Goal: Use online tool/utility: Utilize a website feature to perform a specific function

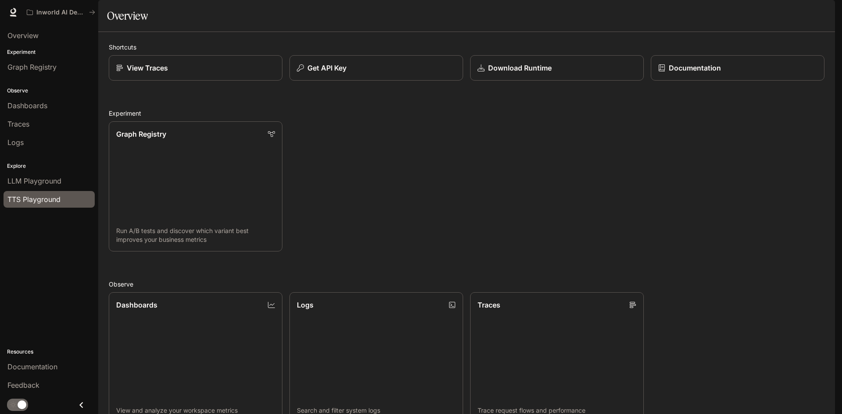
click at [35, 196] on span "TTS Playground" at bounding box center [33, 199] width 53 height 11
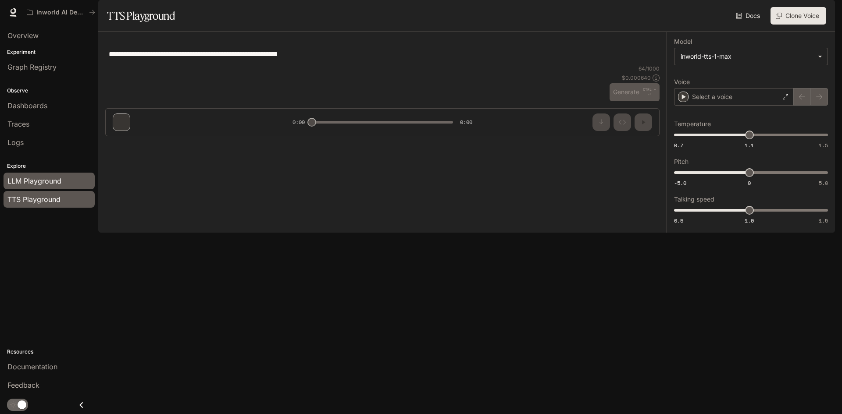
type textarea "**********"
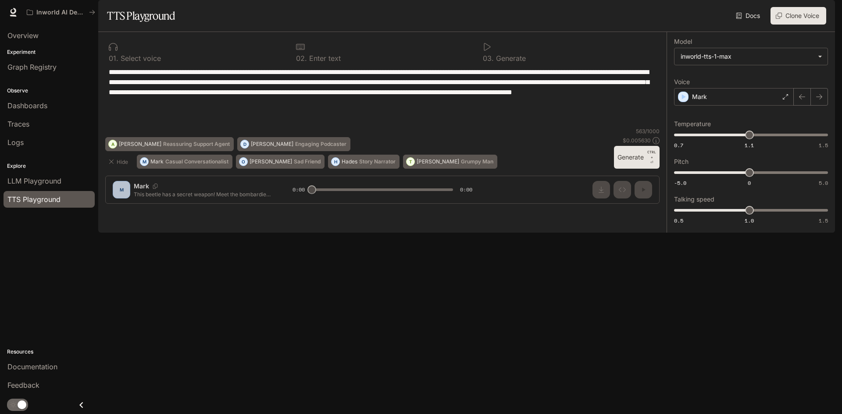
click at [457, 128] on textarea "**********" at bounding box center [382, 97] width 547 height 60
